Goal: Information Seeking & Learning: Check status

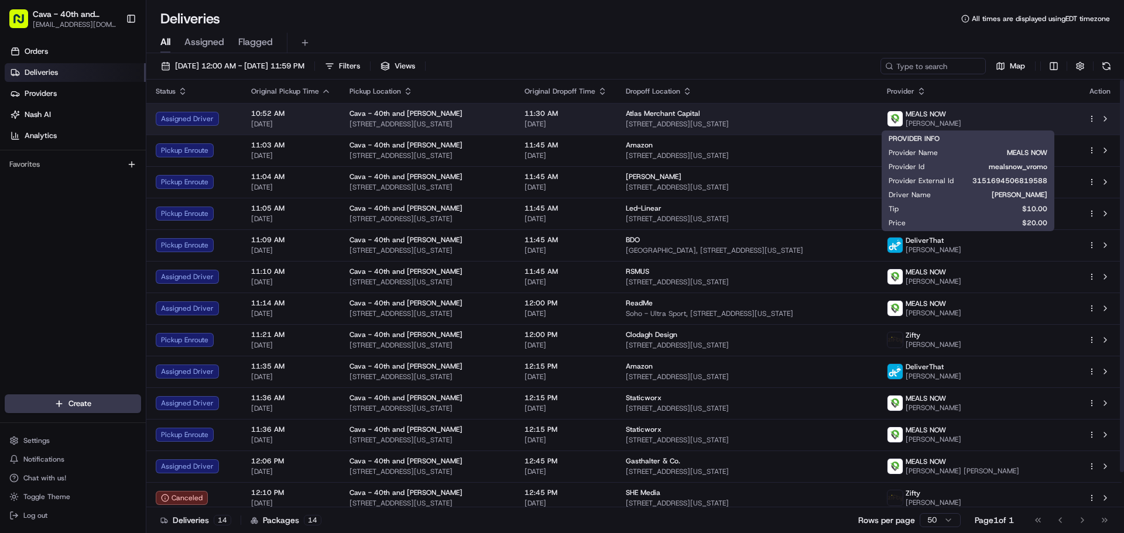
click at [878, 117] on td "Atlas Merchant Capital [STREET_ADDRESS][US_STATE]" at bounding box center [747, 119] width 261 height 32
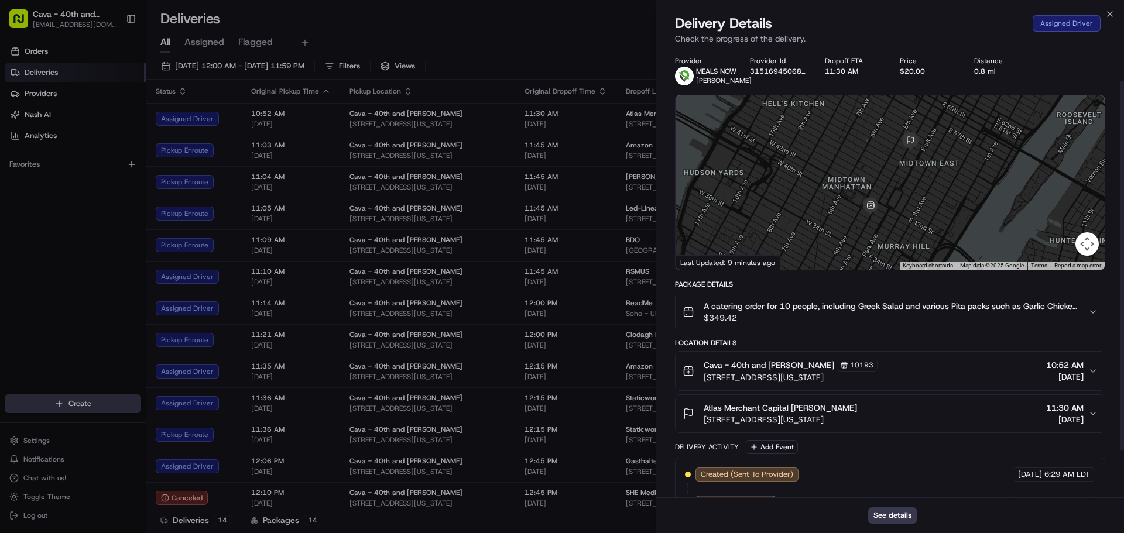
scroll to position [95, 0]
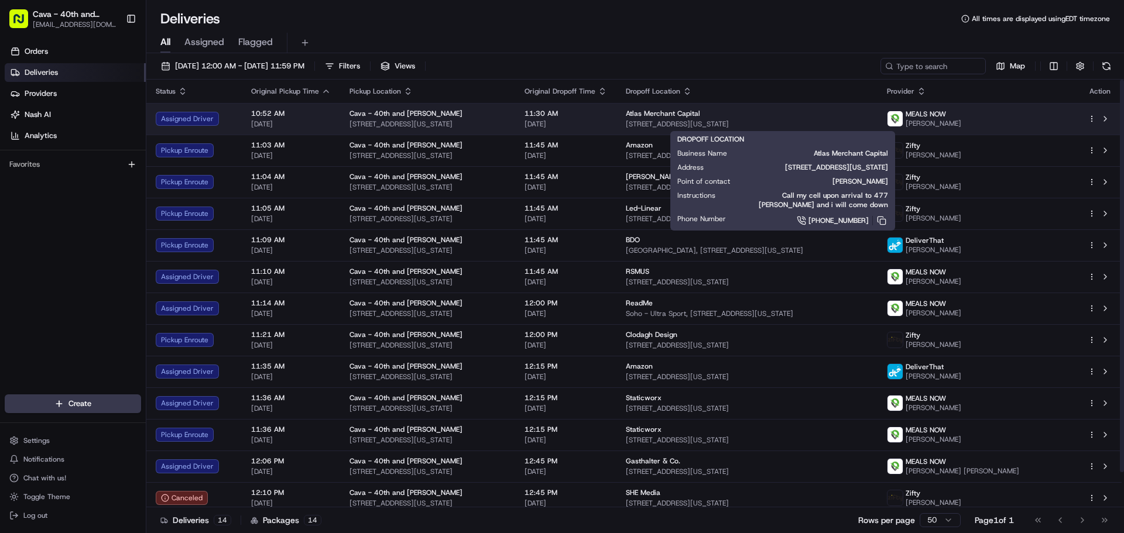
click at [758, 121] on span "[STREET_ADDRESS][US_STATE]" at bounding box center [747, 123] width 242 height 9
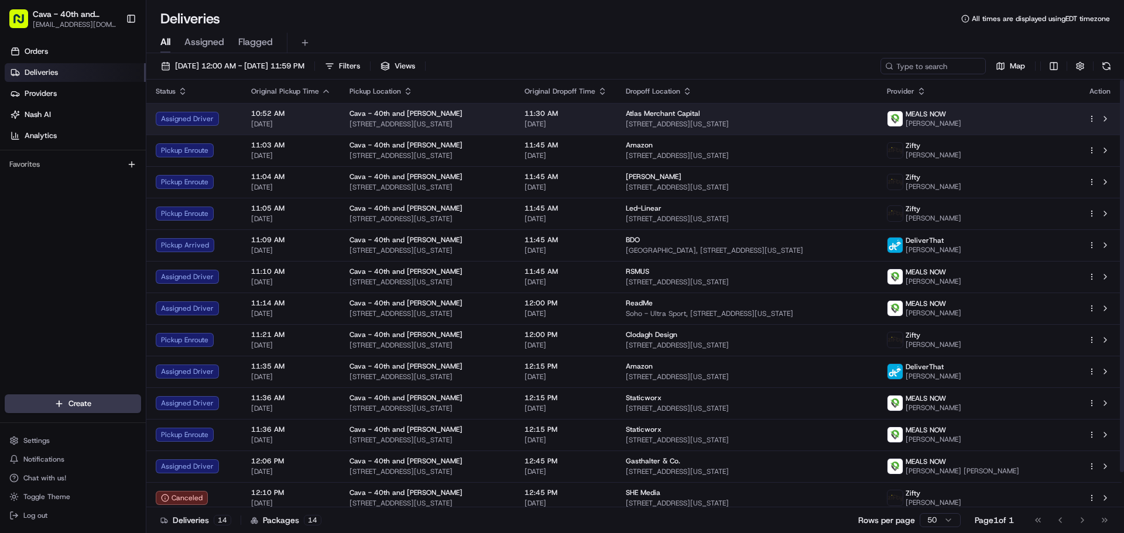
click at [1002, 117] on div "MEALS NOW [PERSON_NAME]" at bounding box center [978, 118] width 182 height 19
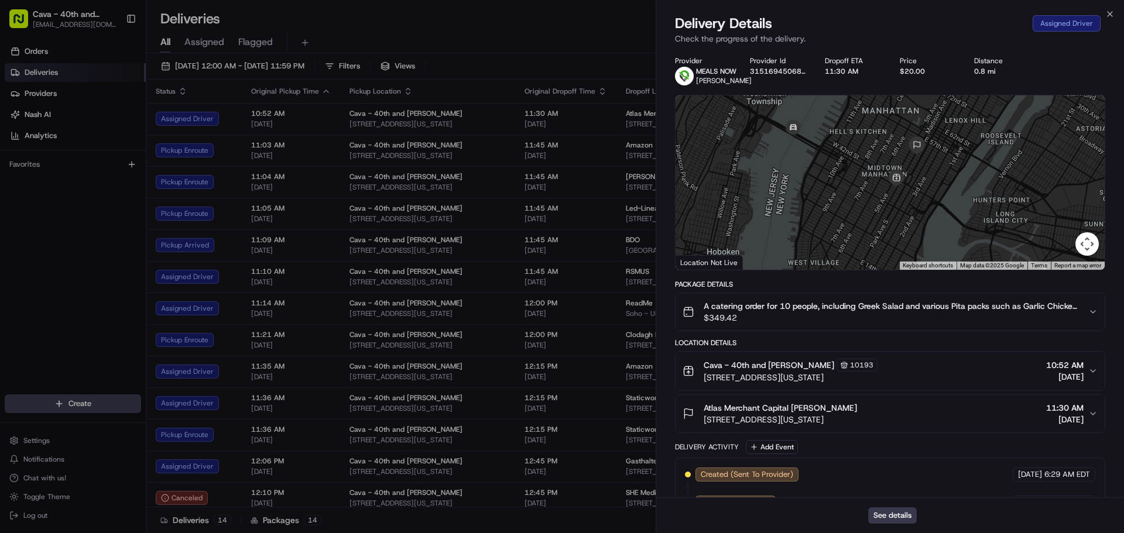
drag, startPoint x: 946, startPoint y: 238, endPoint x: 864, endPoint y: 186, distance: 97.1
click at [864, 186] on div at bounding box center [890, 182] width 429 height 174
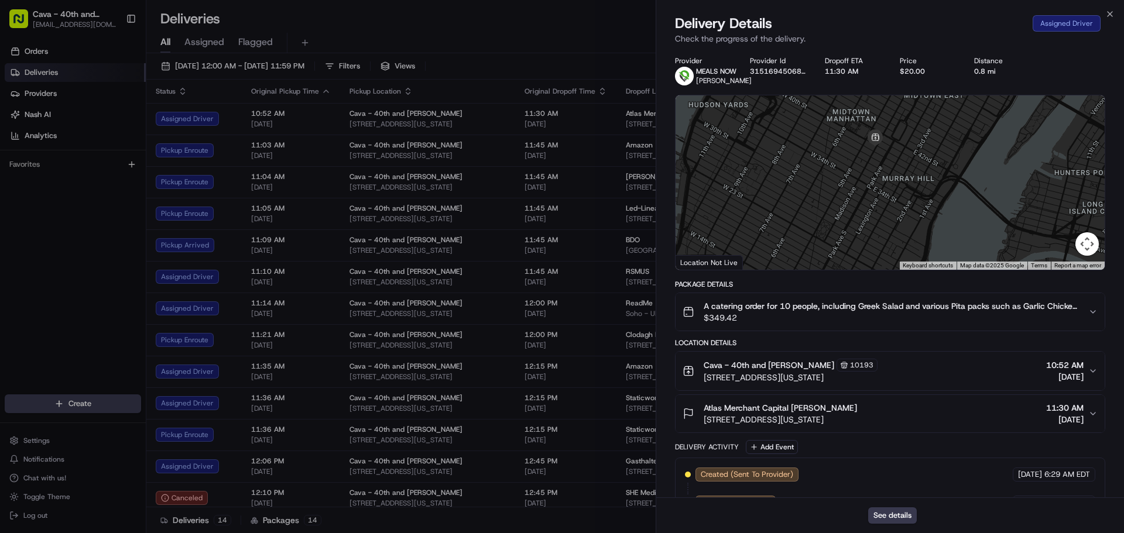
drag, startPoint x: 802, startPoint y: 211, endPoint x: 889, endPoint y: 287, distance: 115.8
click at [892, 288] on div "Provider MEALS NOW [PERSON_NAME] Provider Id 3151694506819588 Dropoff ETA 11:30…" at bounding box center [890, 316] width 430 height 520
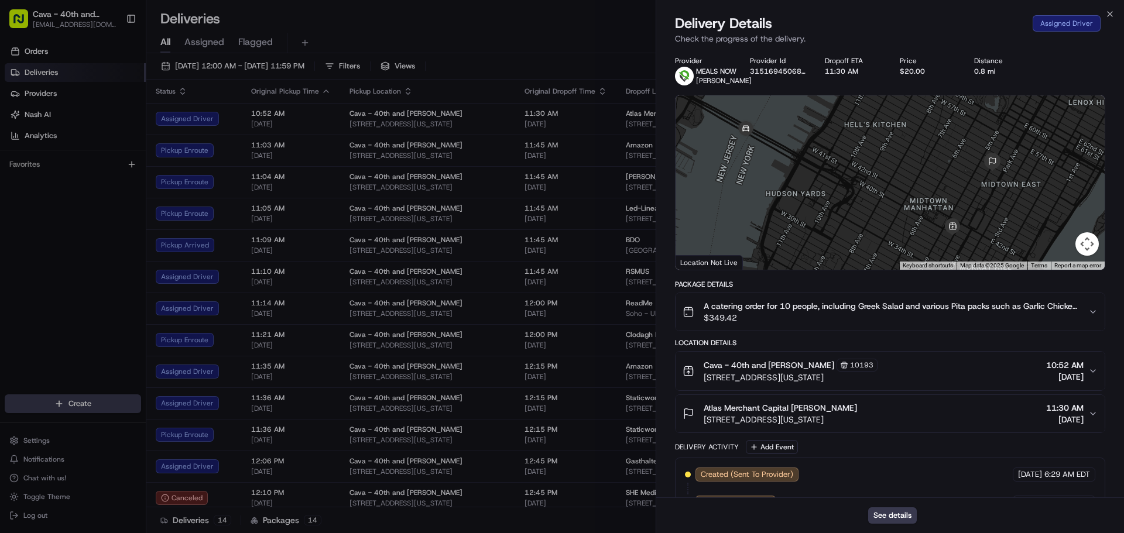
drag, startPoint x: 748, startPoint y: 152, endPoint x: 775, endPoint y: 196, distance: 51.2
click at [775, 196] on div at bounding box center [890, 182] width 429 height 174
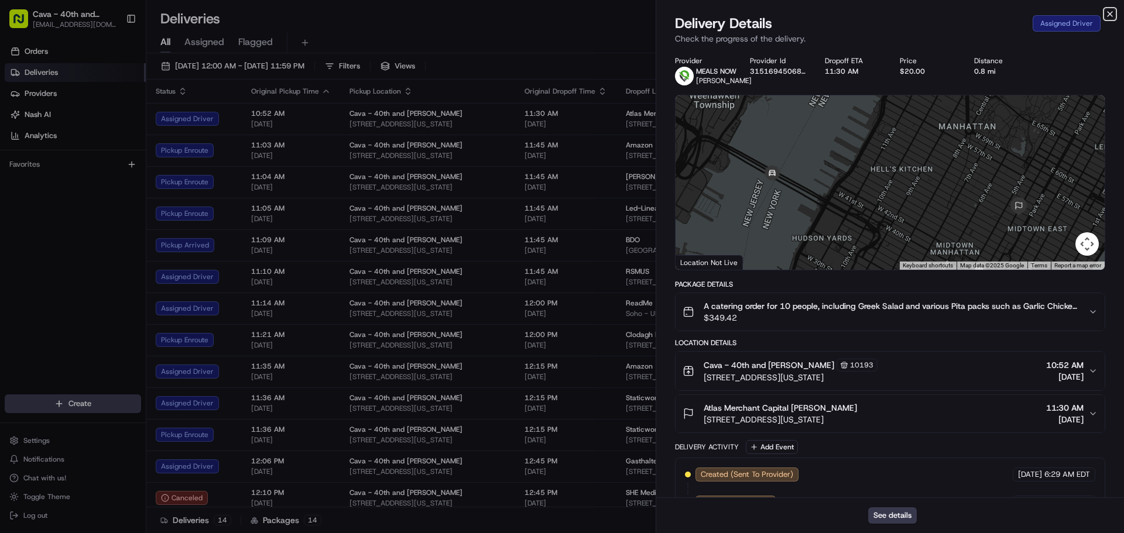
click at [1111, 14] on icon "button" at bounding box center [1110, 13] width 9 height 9
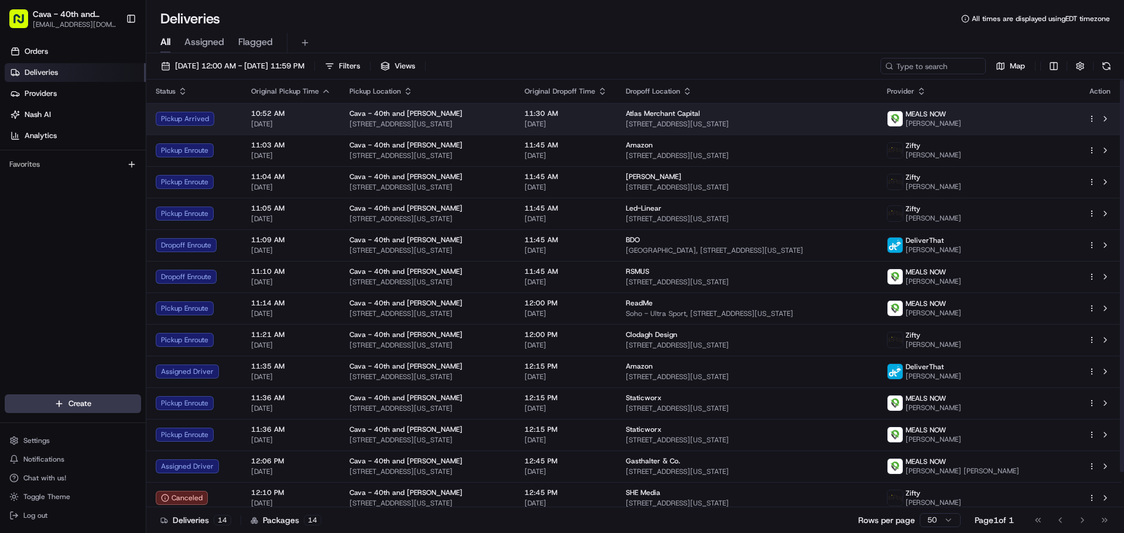
click at [742, 119] on div "Atlas Merchant Capital [STREET_ADDRESS][US_STATE]" at bounding box center [747, 119] width 242 height 20
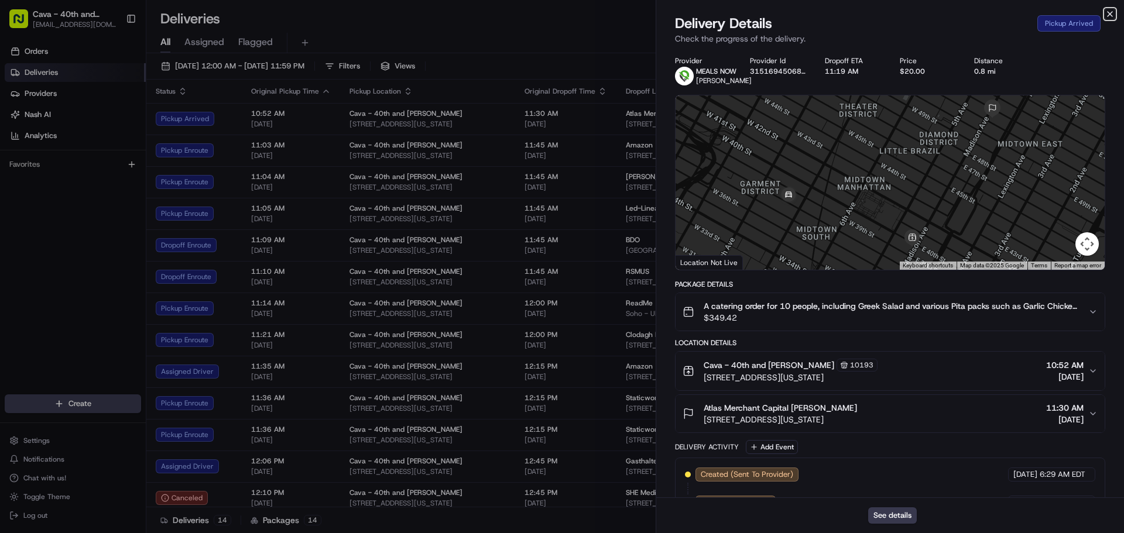
click at [1108, 15] on icon "button" at bounding box center [1110, 13] width 9 height 9
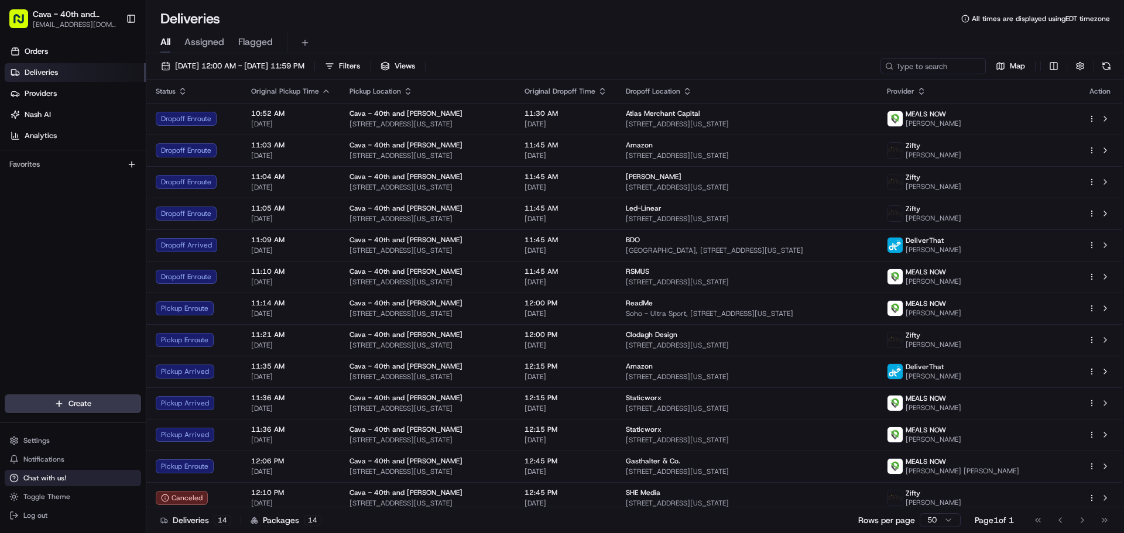
click at [50, 485] on button "Chat with us!" at bounding box center [73, 478] width 136 height 16
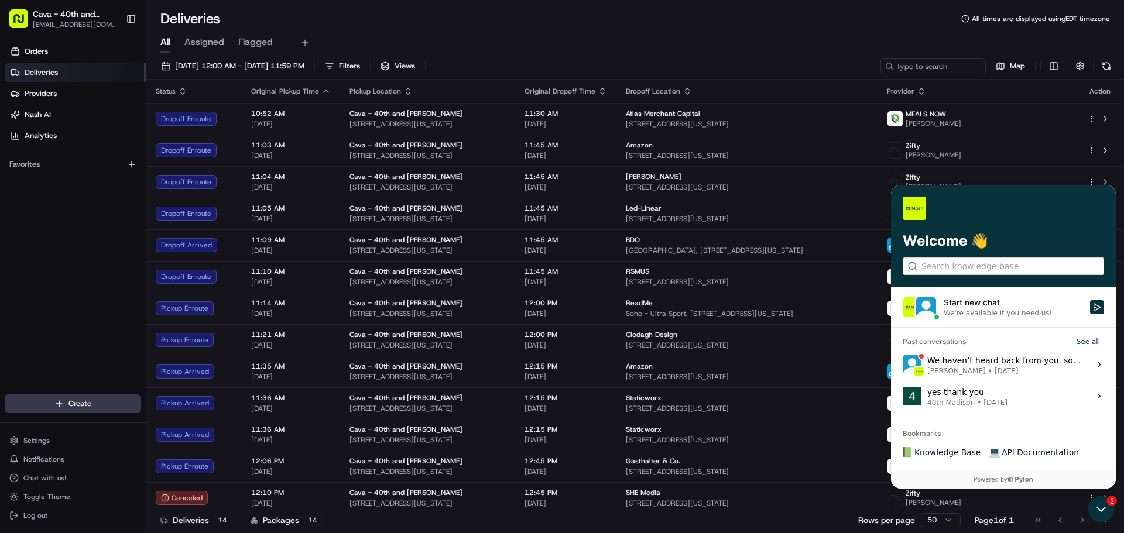
click at [1005, 363] on div "We haven’t heard back from you, so I’ll go ahead and close this chat for now. I…" at bounding box center [1006, 365] width 156 height 22
click at [903, 365] on button "View issue" at bounding box center [902, 365] width 1 height 1
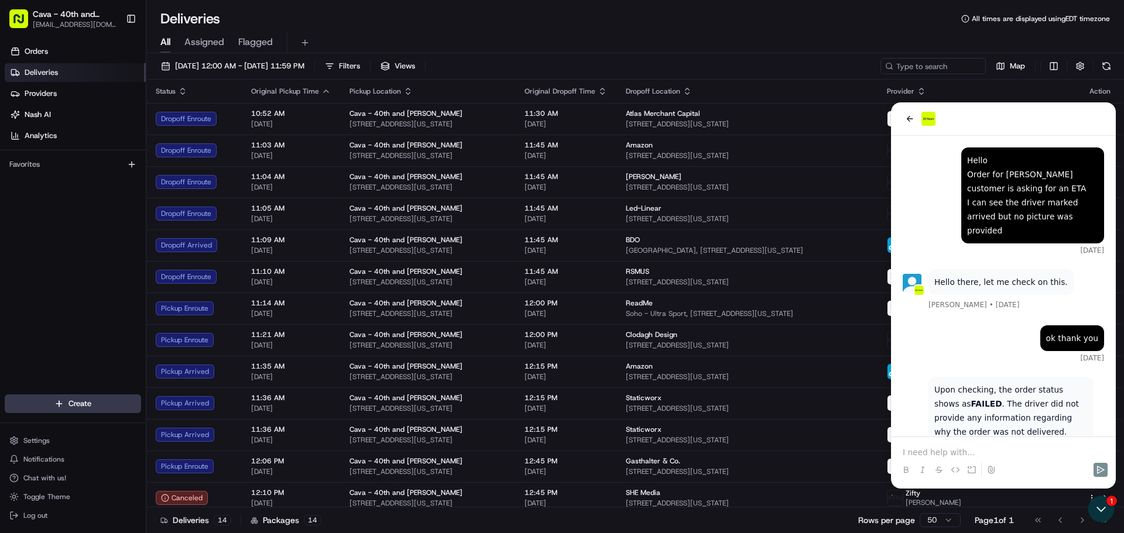
scroll to position [472, 0]
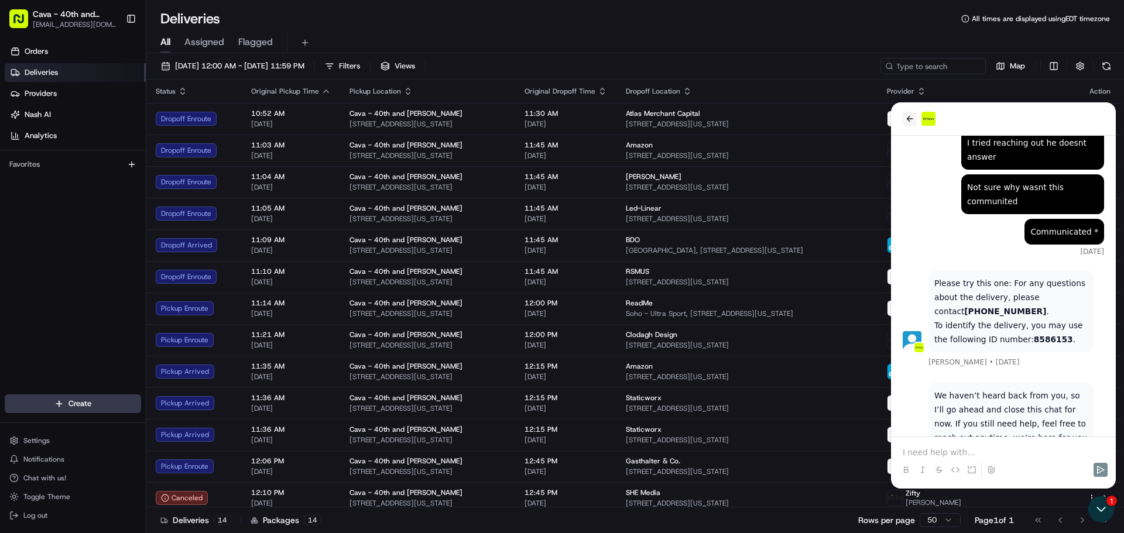
click at [908, 112] on button "back" at bounding box center [910, 119] width 14 height 14
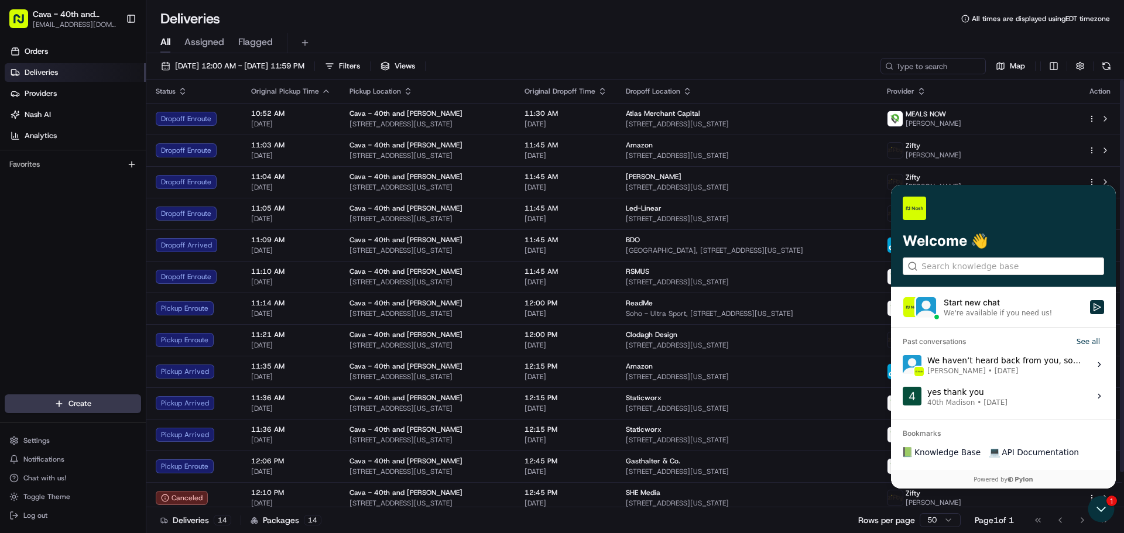
click at [976, 313] on div "We're available if you need us!" at bounding box center [998, 313] width 108 height 9
click at [1090, 313] on button "Start new chat We're available if you need us!" at bounding box center [1097, 307] width 14 height 14
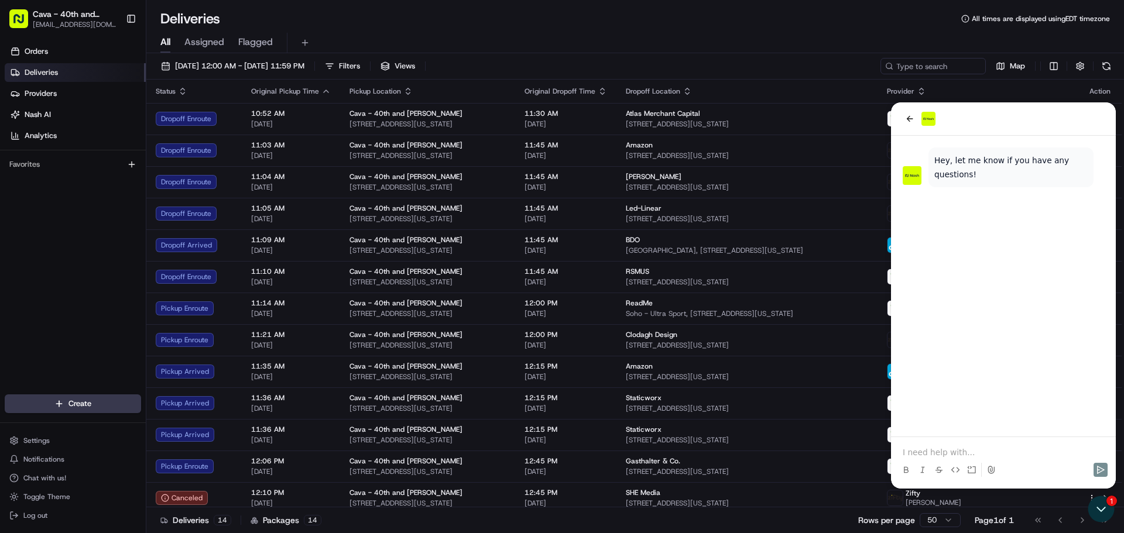
click at [969, 452] on p at bounding box center [1003, 453] width 201 height 12
drag, startPoint x: 1100, startPoint y: 518, endPoint x: 2186, endPoint y: 1012, distance: 1193.6
click at [1100, 518] on icon "Open customer support" at bounding box center [1101, 509] width 29 height 29
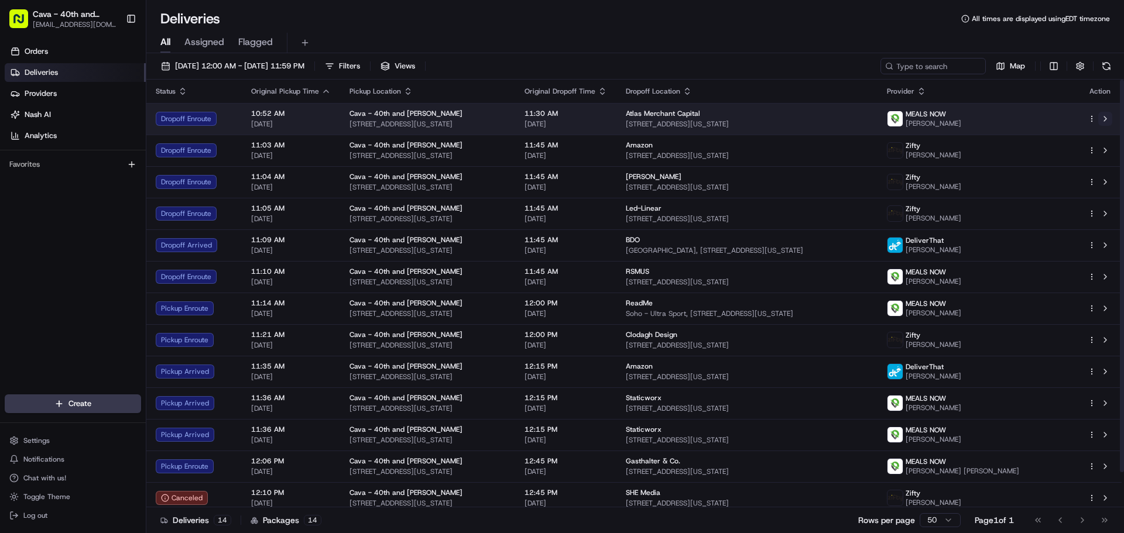
click at [1107, 117] on button at bounding box center [1106, 119] width 14 height 14
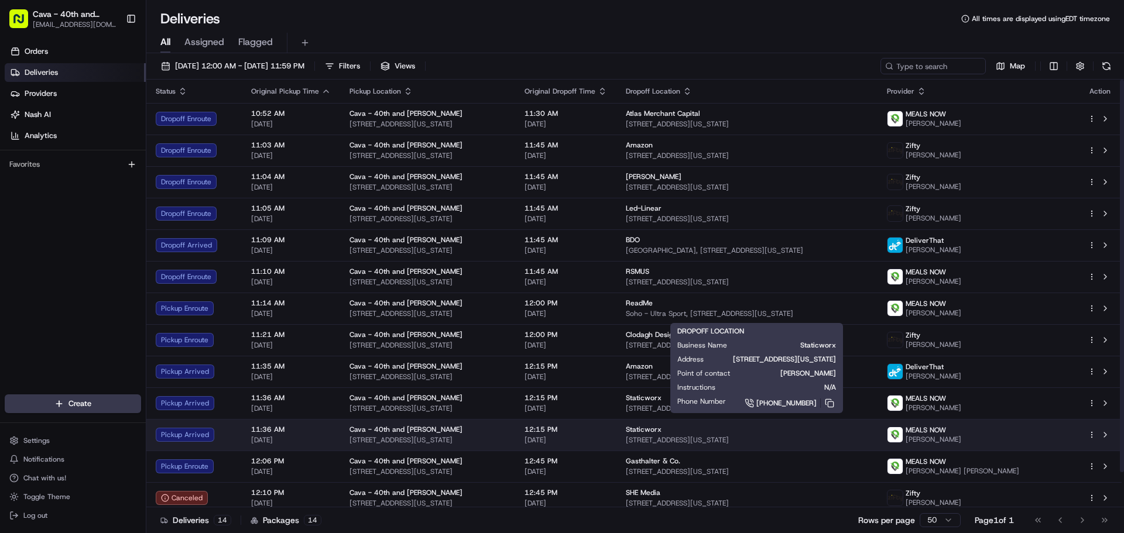
click at [694, 433] on div "Staticworx" at bounding box center [747, 429] width 242 height 9
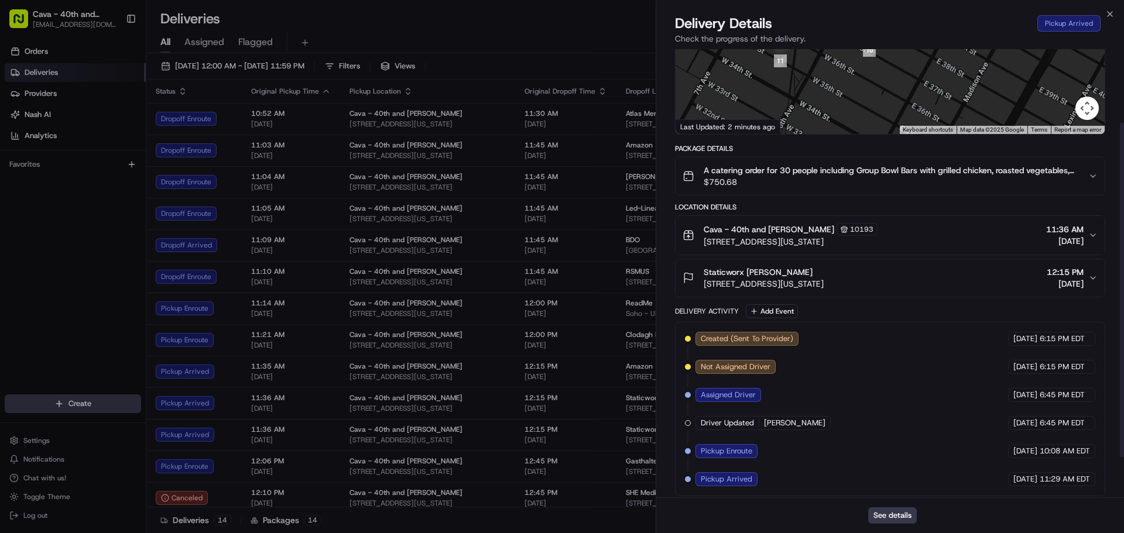
scroll to position [151, 0]
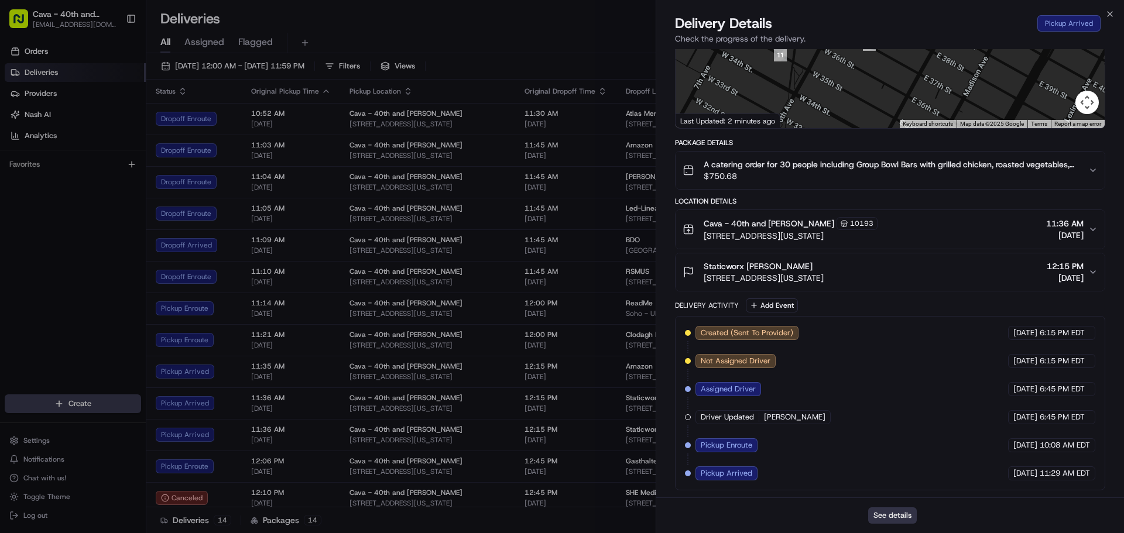
click at [896, 519] on button "See details" at bounding box center [892, 516] width 49 height 16
click at [1107, 14] on icon "button" at bounding box center [1110, 13] width 9 height 9
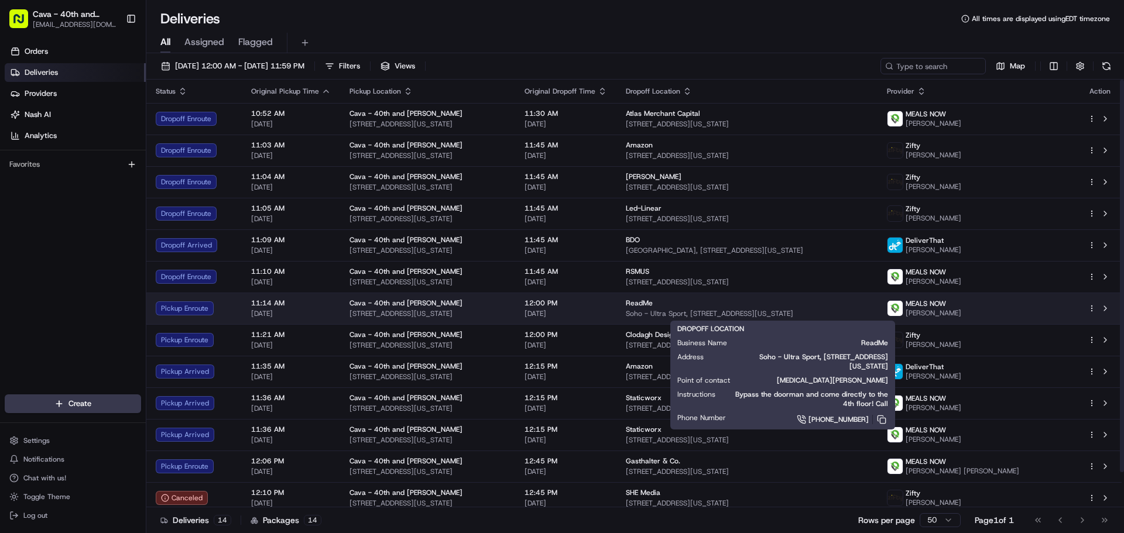
click at [702, 304] on div "ReadMe" at bounding box center [747, 303] width 242 height 9
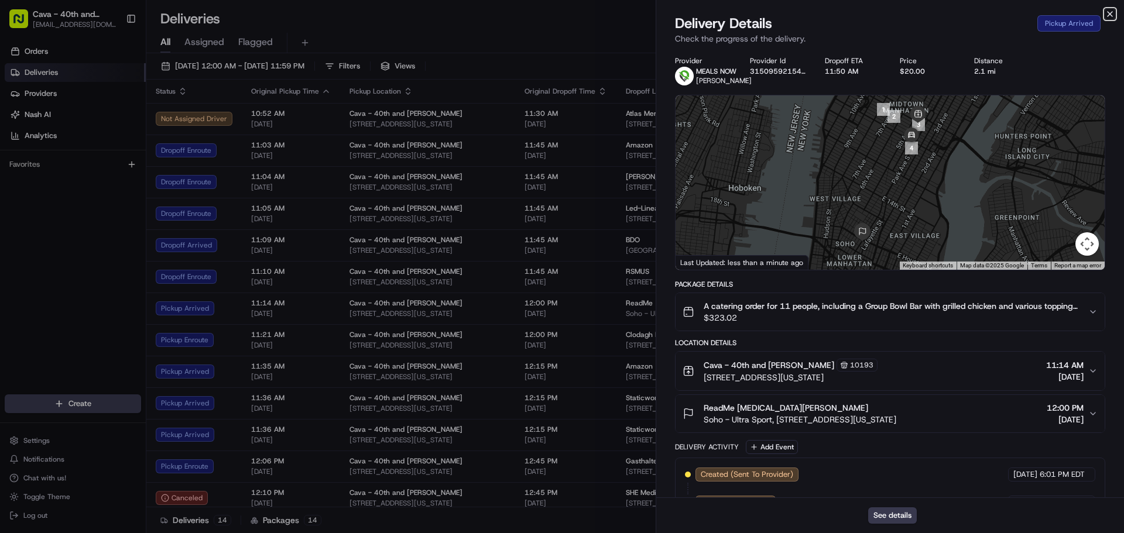
click at [1110, 14] on icon "button" at bounding box center [1110, 14] width 5 height 5
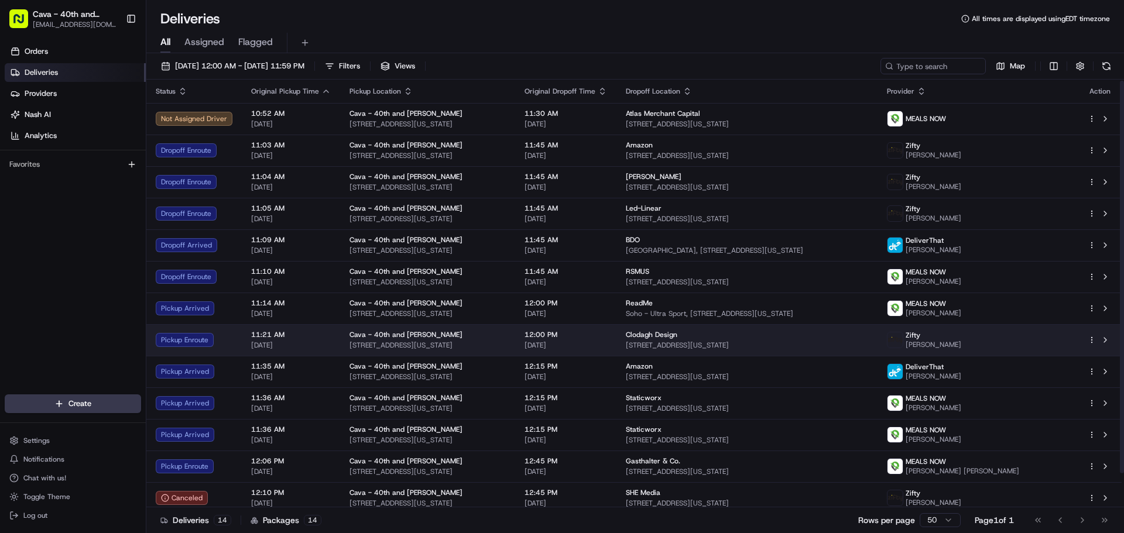
scroll to position [0, 0]
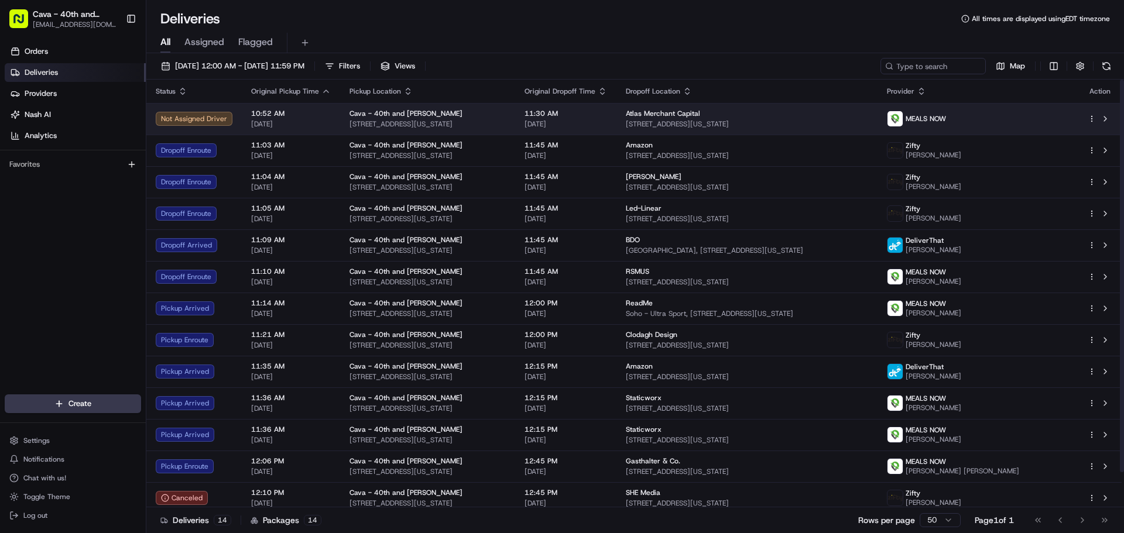
click at [667, 112] on span "Atlas Merchant Capital" at bounding box center [663, 113] width 74 height 9
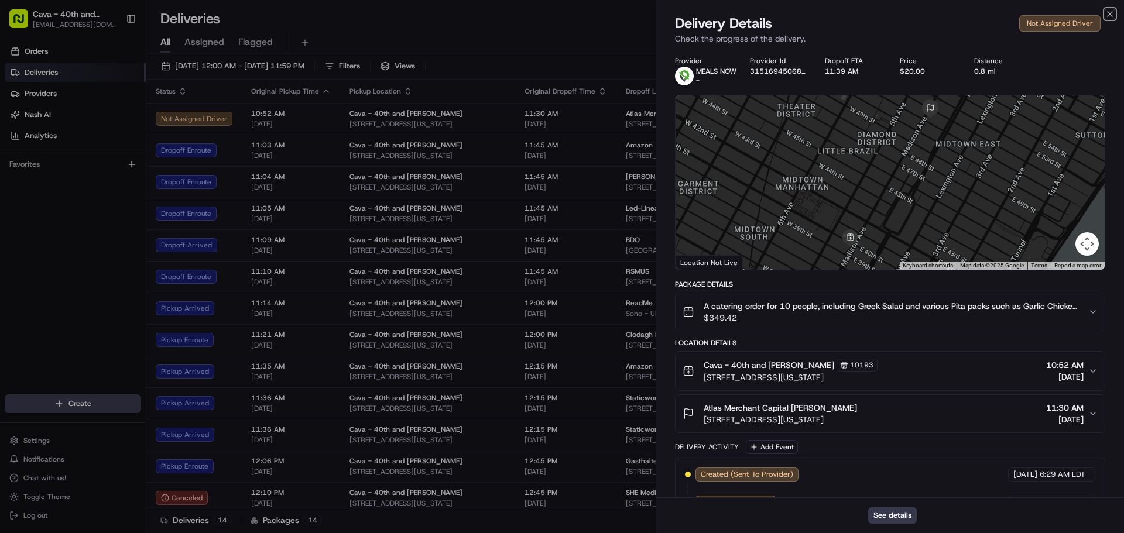
click at [1111, 13] on icon "button" at bounding box center [1110, 14] width 5 height 5
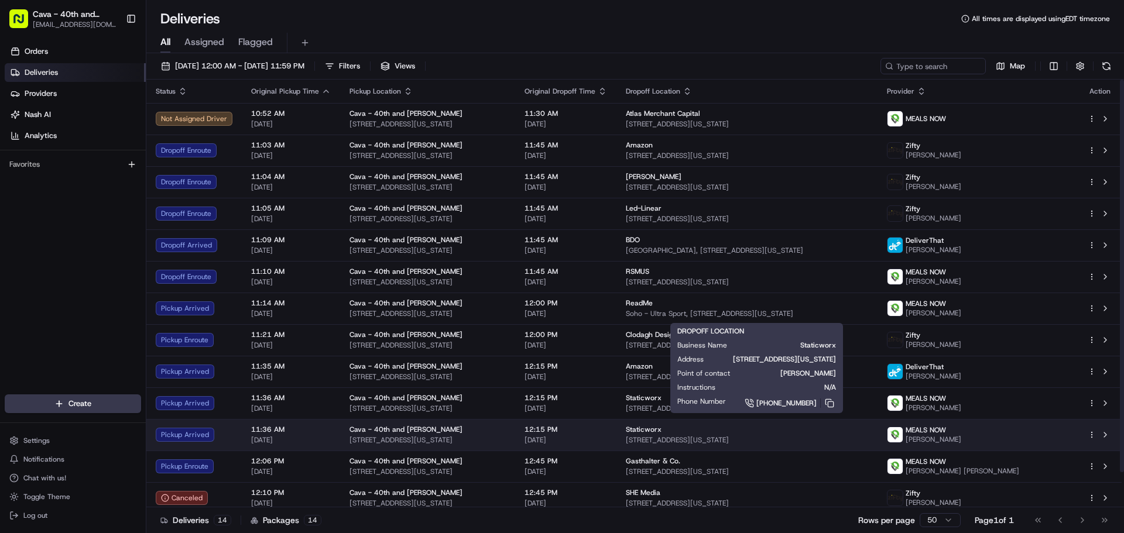
click at [669, 439] on span "[STREET_ADDRESS][US_STATE]" at bounding box center [747, 440] width 242 height 9
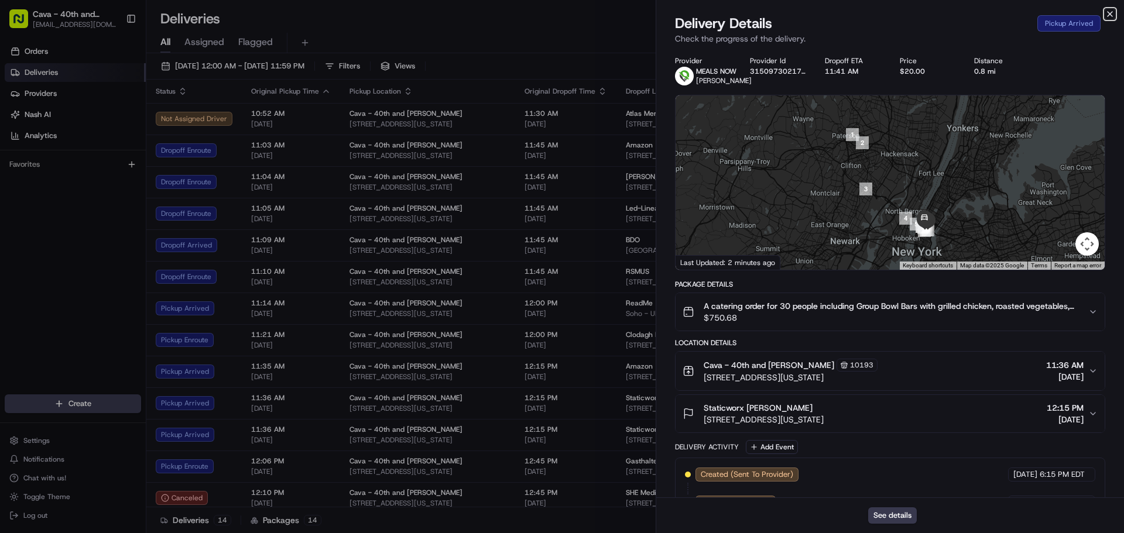
click at [1106, 15] on icon "button" at bounding box center [1110, 13] width 9 height 9
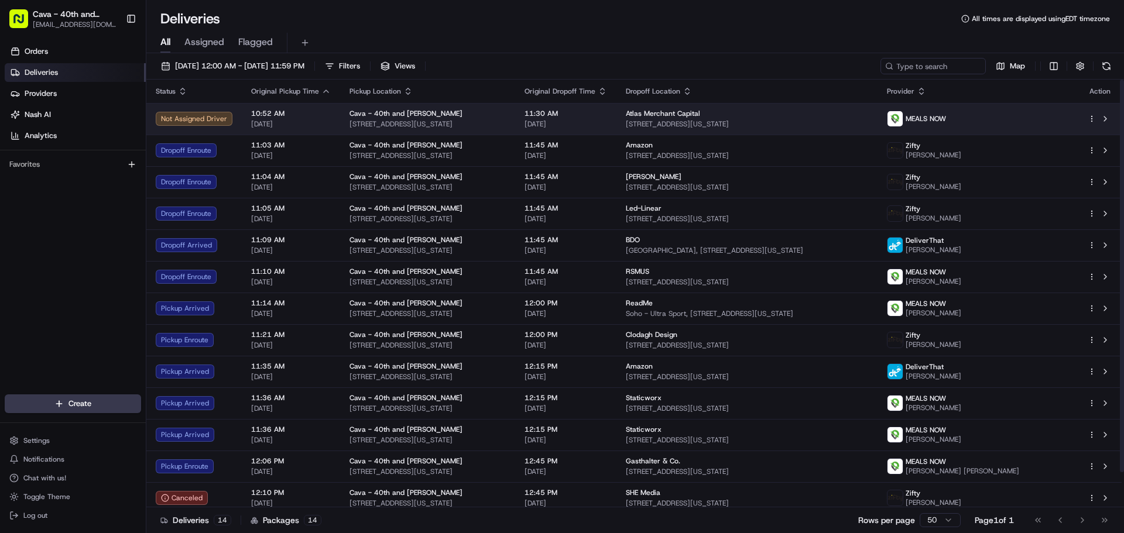
click at [668, 111] on span "Atlas Merchant Capital" at bounding box center [663, 113] width 74 height 9
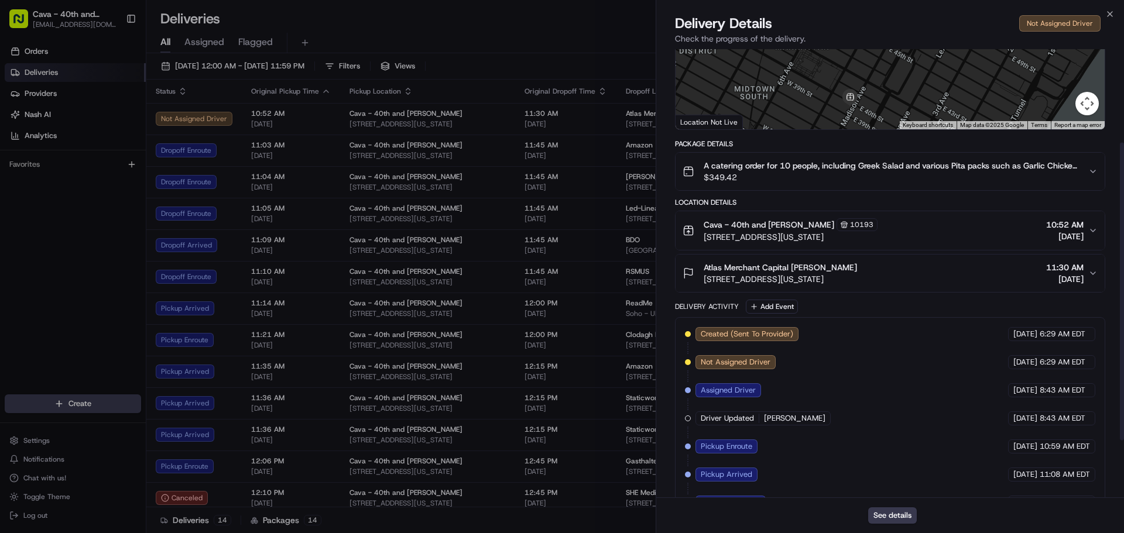
scroll to position [226, 0]
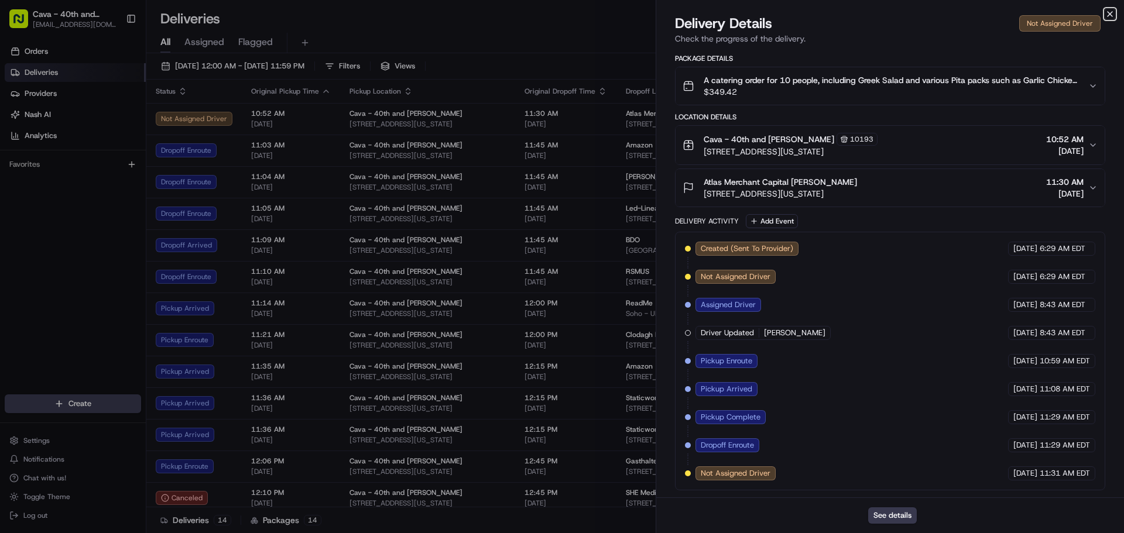
click at [1112, 12] on icon "button" at bounding box center [1110, 14] width 5 height 5
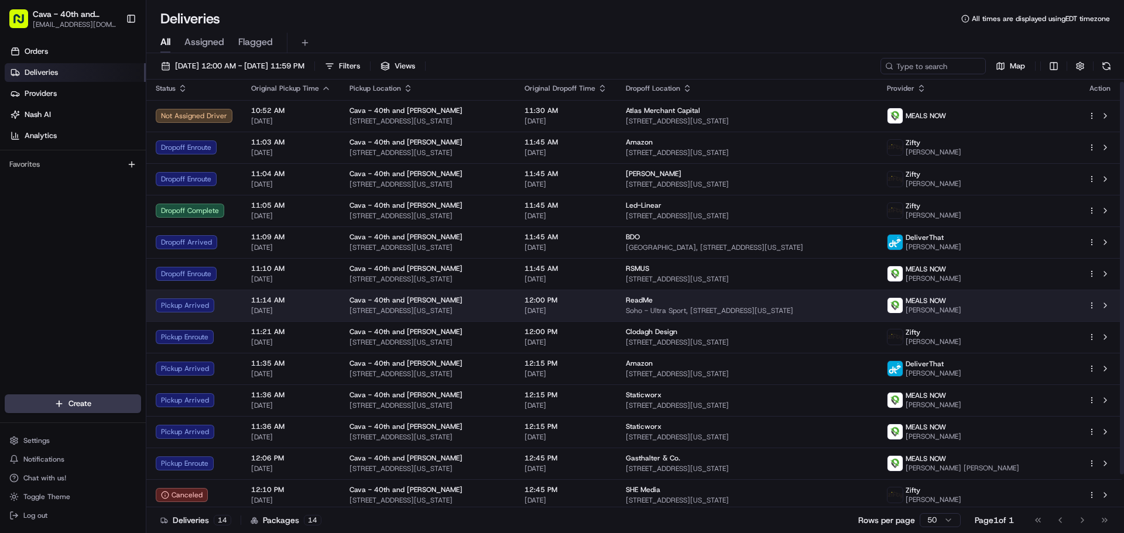
scroll to position [0, 0]
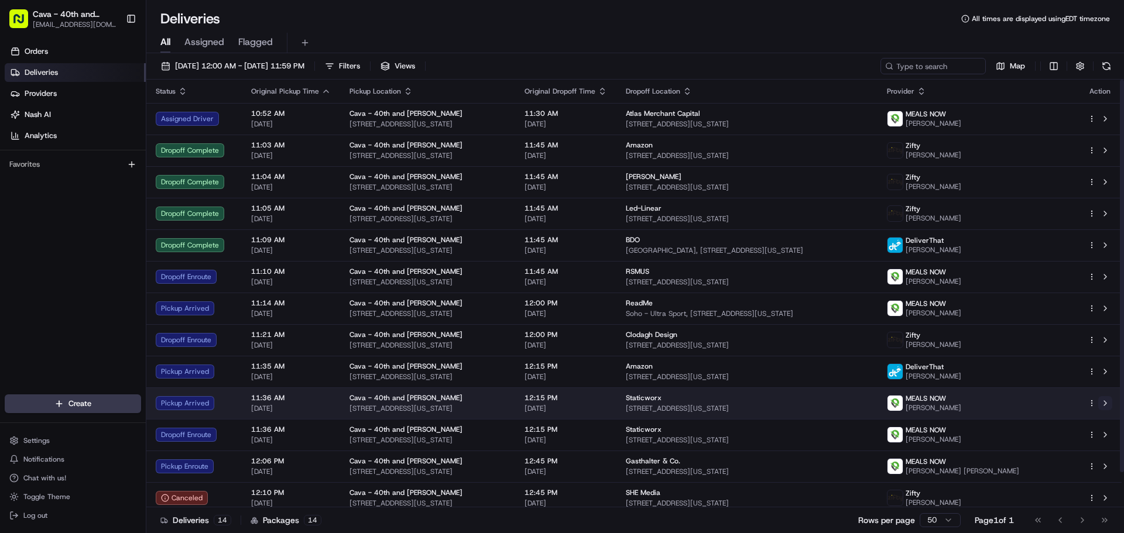
click at [1108, 405] on button at bounding box center [1106, 403] width 14 height 14
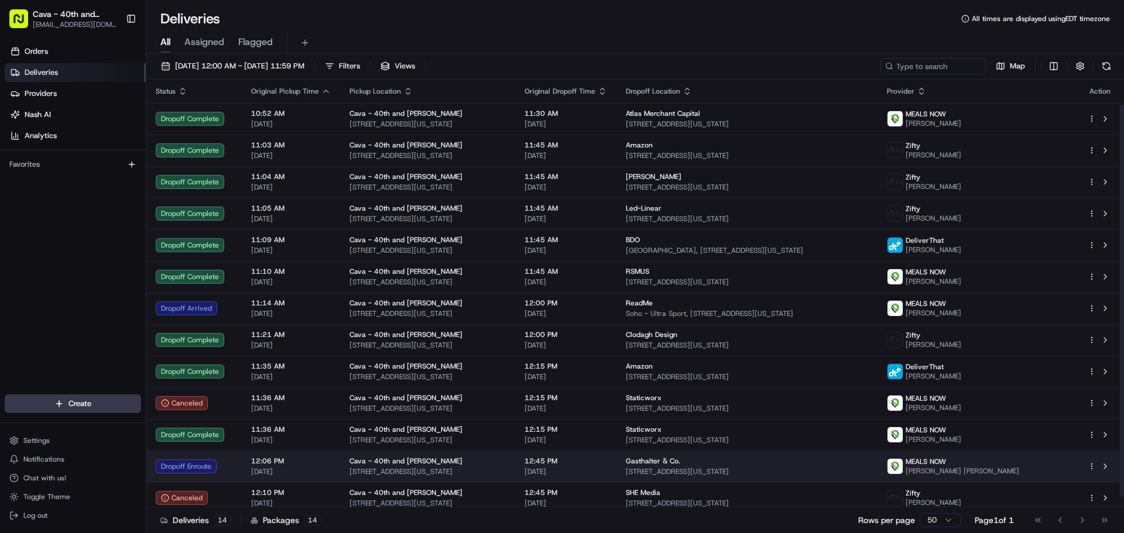
scroll to position [38, 0]
